Goal: Navigation & Orientation: Find specific page/section

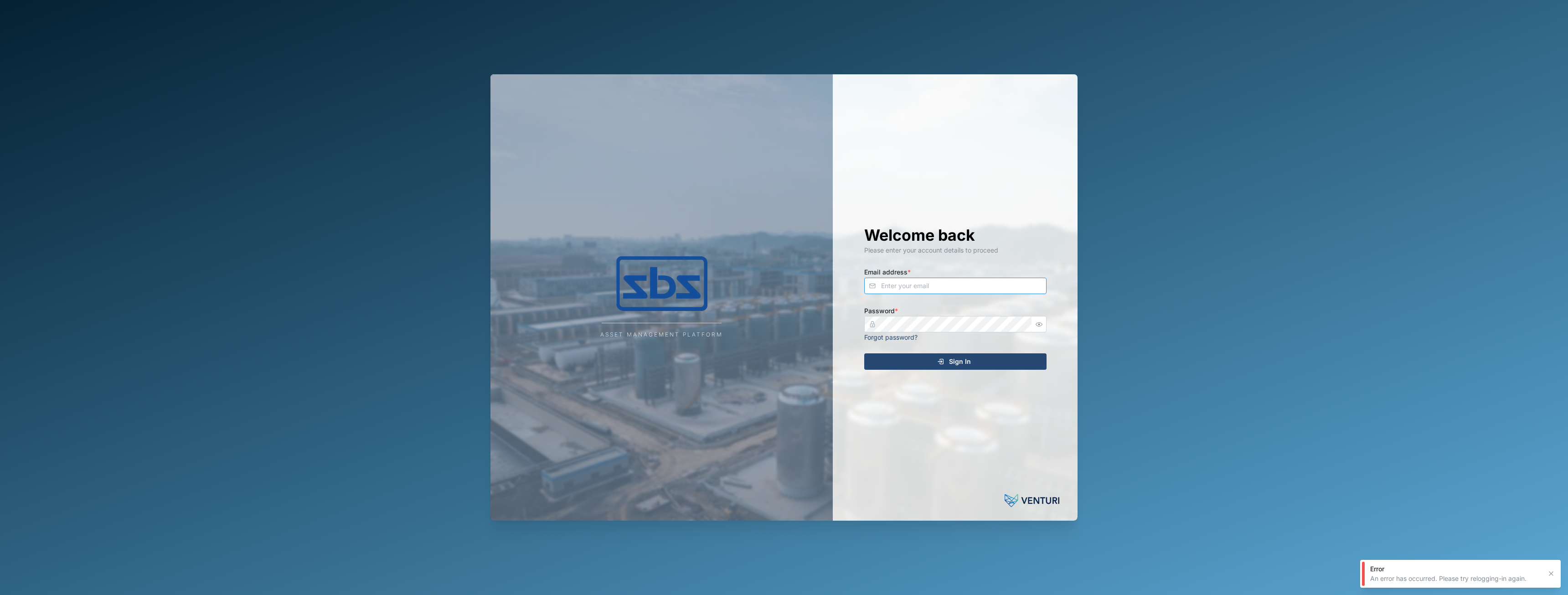
type input "[EMAIL_ADDRESS][DOMAIN_NAME]"
click at [938, 361] on icon "submit" at bounding box center [941, 362] width 7 height 7
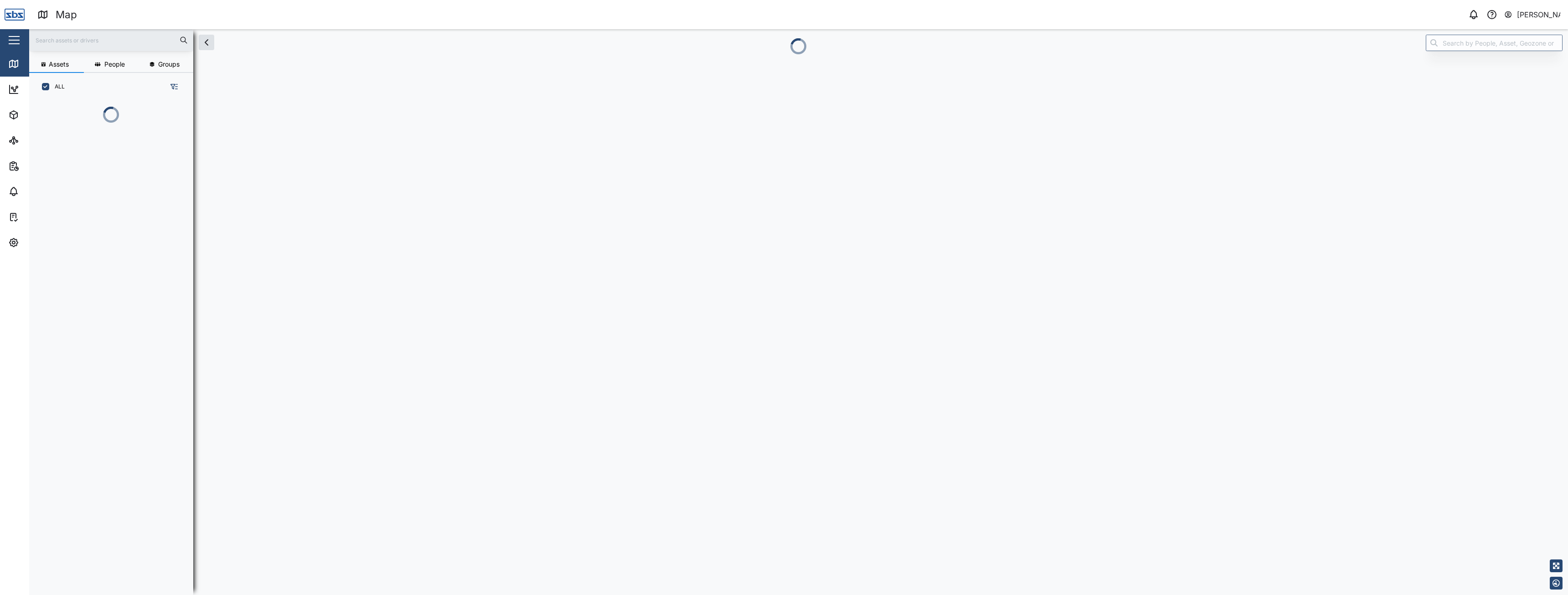
scroll to position [483, 143]
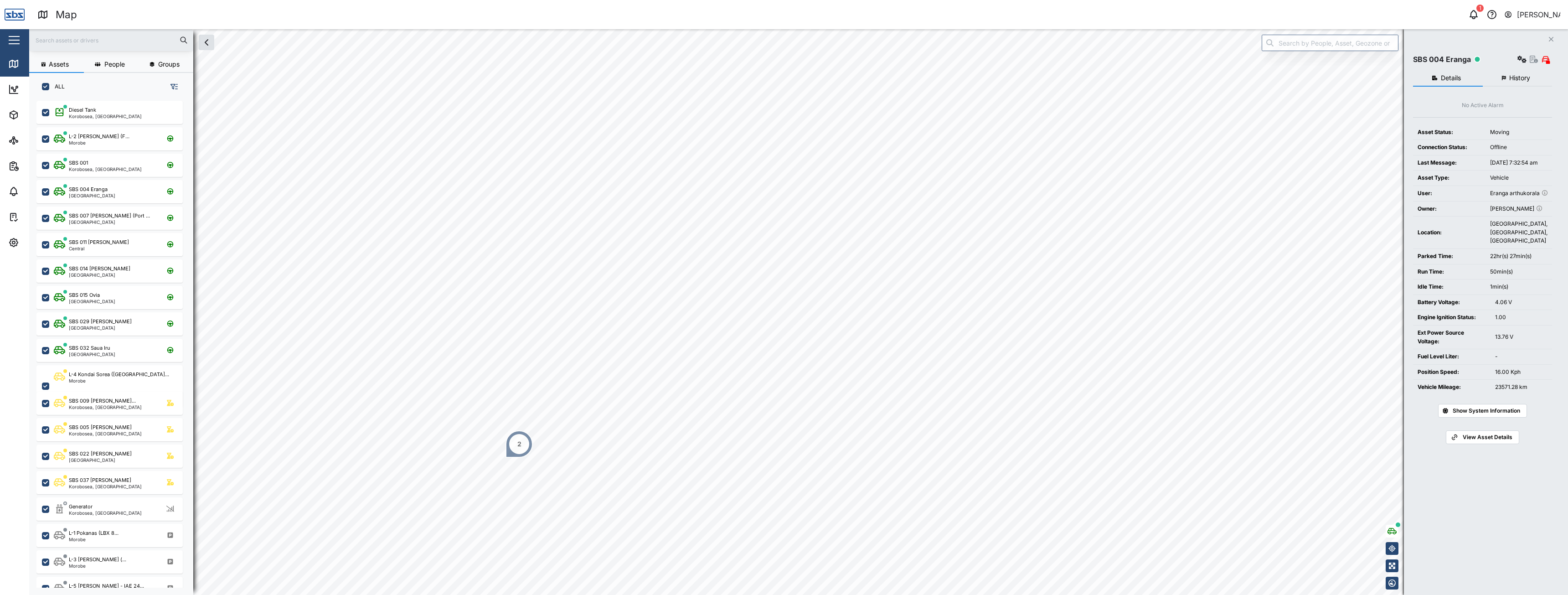
click at [514, 443] on div "2" at bounding box center [519, 444] width 27 height 27
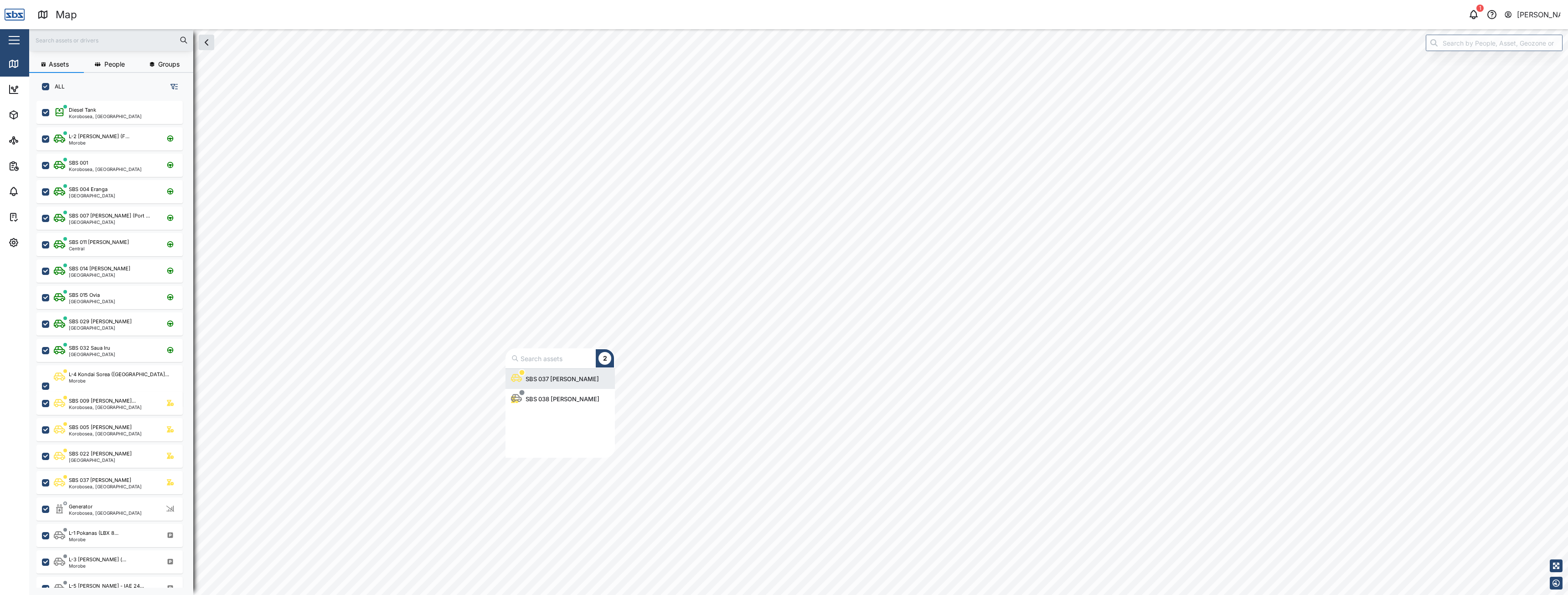
scroll to position [82, 103]
click at [513, 401] on body "Map 1 [PERSON_NAME] Close Map Dashboard Assets ATS Camera Generator Personnel T…" at bounding box center [784, 297] width 1568 height 595
